Goal: Information Seeking & Learning: Find specific fact

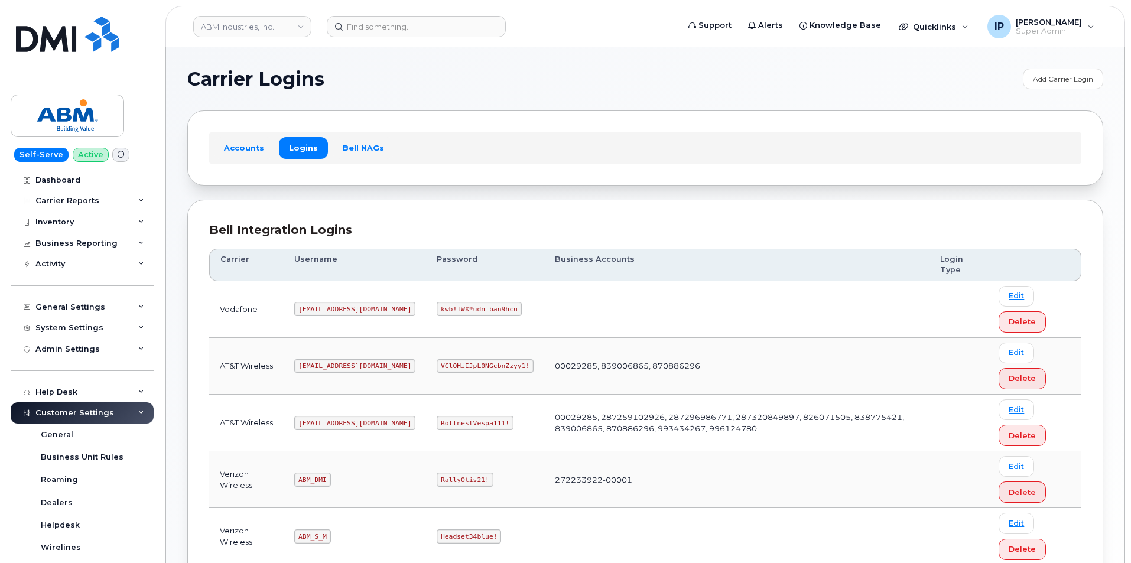
scroll to position [156, 0]
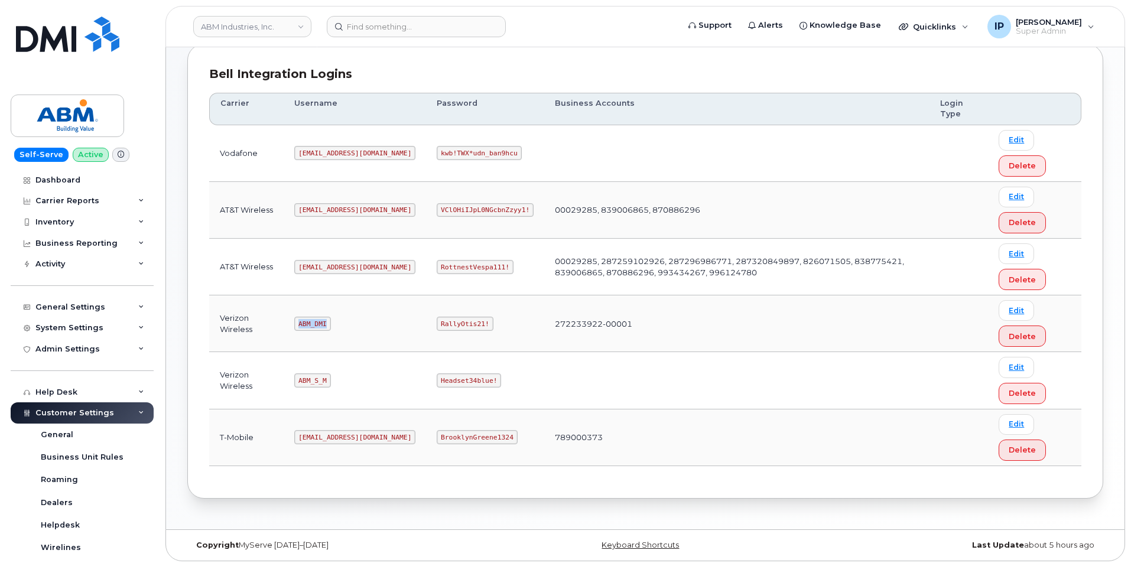
drag, startPoint x: 327, startPoint y: 324, endPoint x: 298, endPoint y: 321, distance: 29.0
click at [298, 321] on code "ABM_DMI" at bounding box center [312, 324] width 36 height 14
copy code "ABM_DMI"
drag, startPoint x: 446, startPoint y: 321, endPoint x: 398, endPoint y: 317, distance: 48.1
click at [437, 317] on code "RallyOtis21!" at bounding box center [465, 324] width 56 height 14
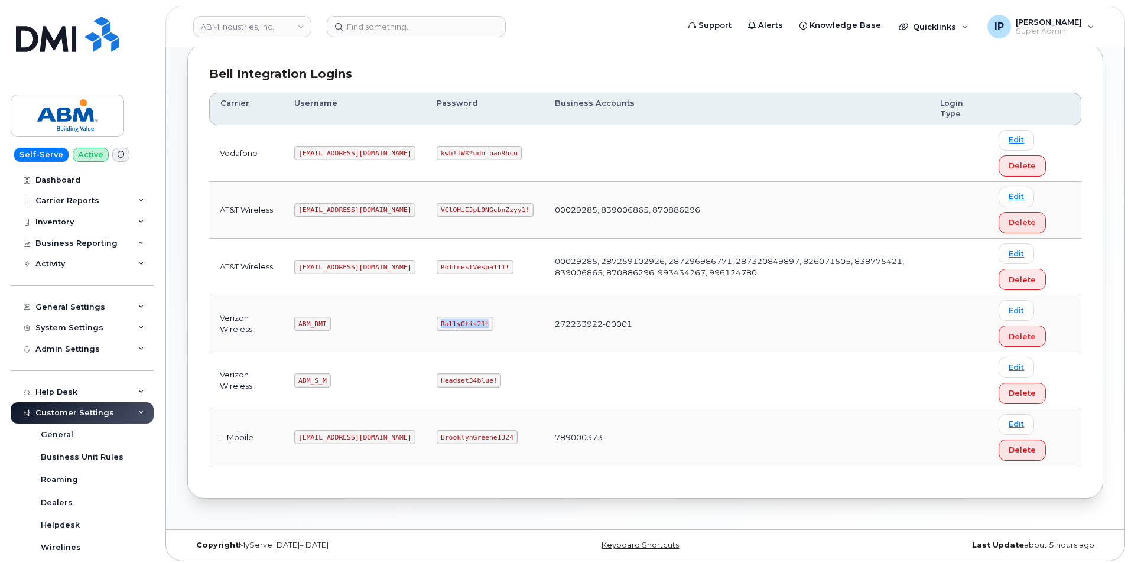
copy code "RallyOtis21!"
drag, startPoint x: 326, startPoint y: 373, endPoint x: 317, endPoint y: 383, distance: 13.0
click at [300, 375] on code "ABM_S_M" at bounding box center [312, 380] width 36 height 14
click at [325, 381] on code "ABM_S_M" at bounding box center [312, 380] width 36 height 14
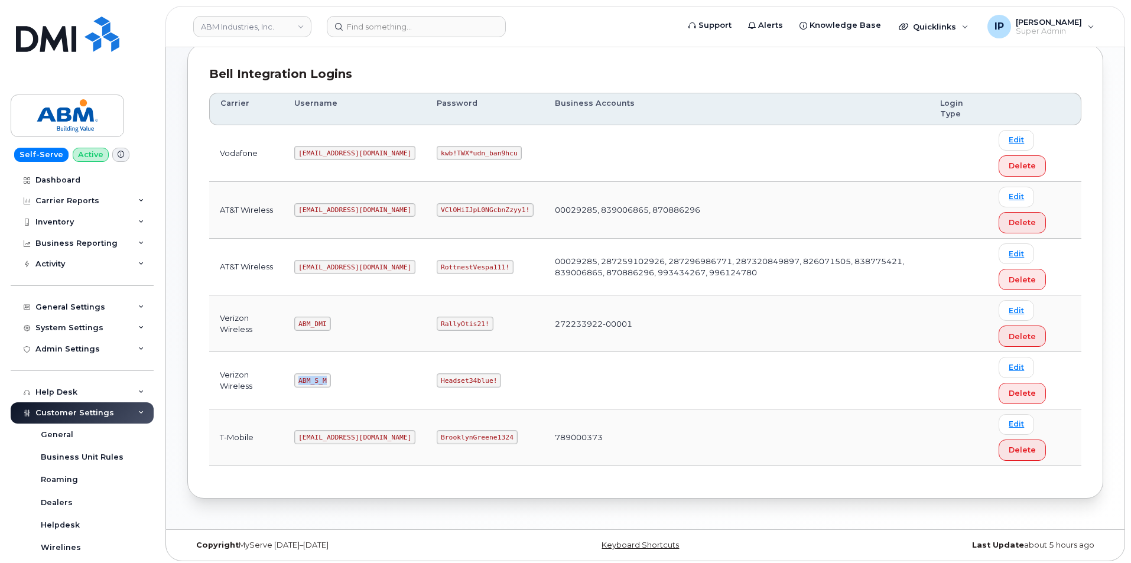
drag, startPoint x: 329, startPoint y: 380, endPoint x: 300, endPoint y: 380, distance: 29.0
click at [300, 380] on code "ABM_S_M" at bounding box center [312, 380] width 36 height 14
copy code "ABM_S_M"
drag, startPoint x: 449, startPoint y: 377, endPoint x: 396, endPoint y: 383, distance: 53.5
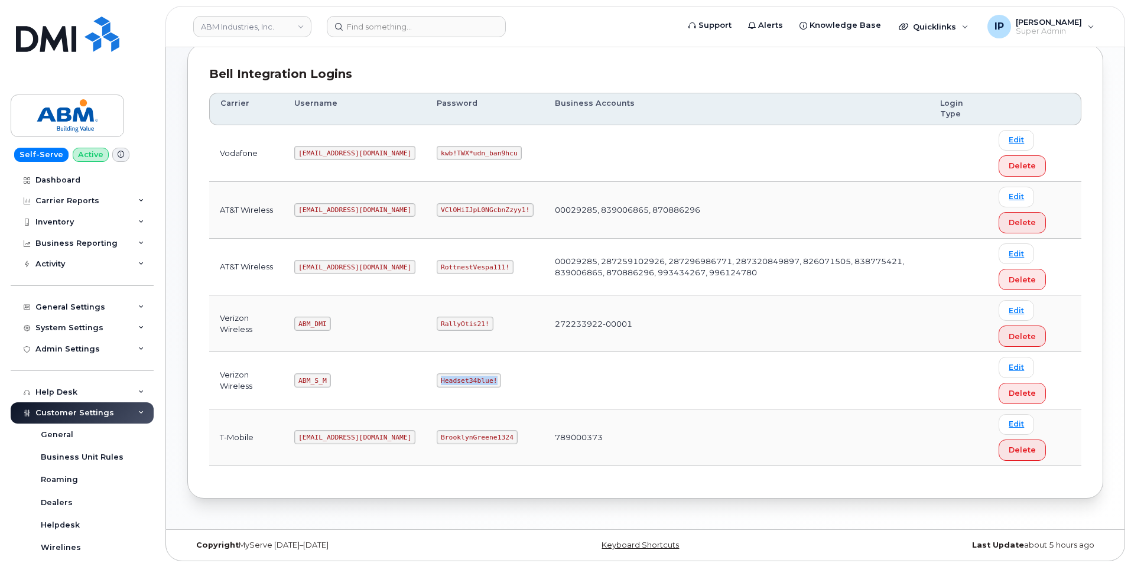
click at [437, 383] on code "Headset34blue!" at bounding box center [469, 380] width 64 height 14
copy code "Headset34blue!"
drag, startPoint x: 347, startPoint y: 266, endPoint x: 284, endPoint y: 261, distance: 64.0
click at [284, 261] on tr "AT&T Wireless [EMAIL_ADDRESS][DOMAIN_NAME] RottnestVespa111! 00029285, 28725910…" at bounding box center [645, 267] width 872 height 57
copy tr "[EMAIL_ADDRESS][DOMAIN_NAME]"
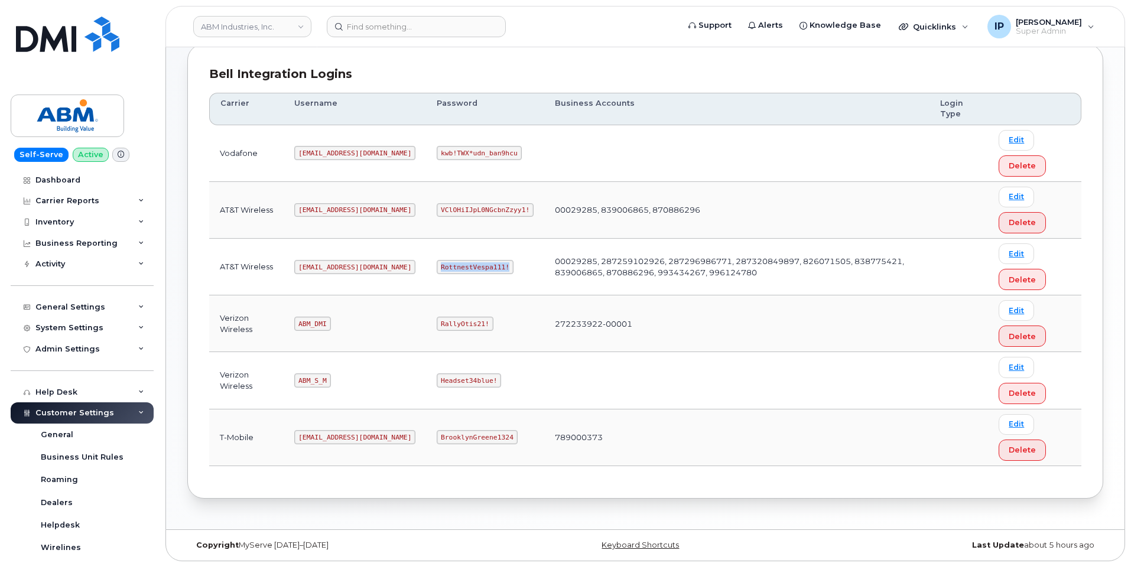
drag, startPoint x: 466, startPoint y: 268, endPoint x: 394, endPoint y: 275, distance: 71.9
click at [426, 275] on td "RottnestVespa111!" at bounding box center [485, 267] width 118 height 57
copy code "RottnestVespa111!"
